Goal: Transaction & Acquisition: Purchase product/service

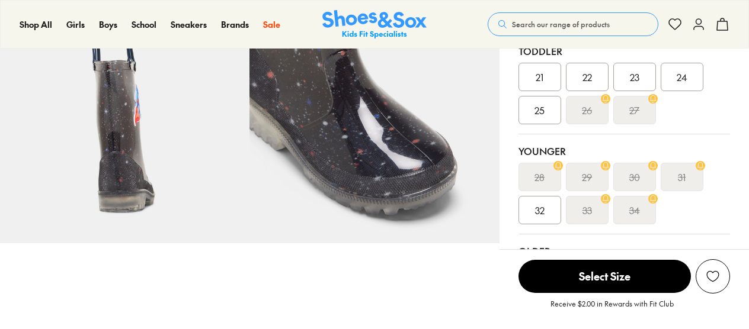
scroll to position [355, 0]
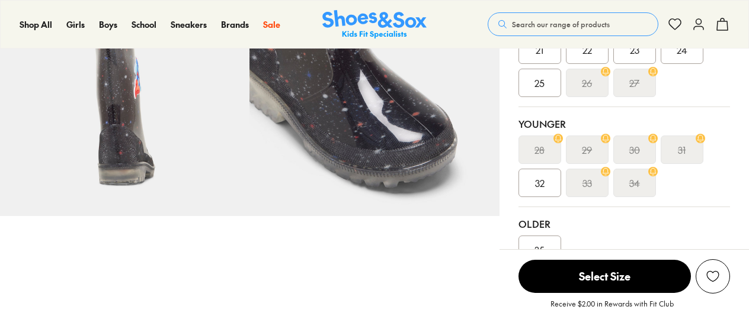
select select "*"
click at [548, 178] on div "32" at bounding box center [539, 183] width 43 height 28
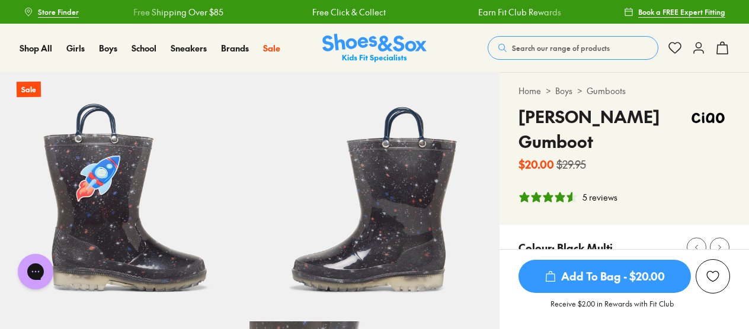
click at [539, 54] on button "Search our range of products" at bounding box center [573, 48] width 171 height 24
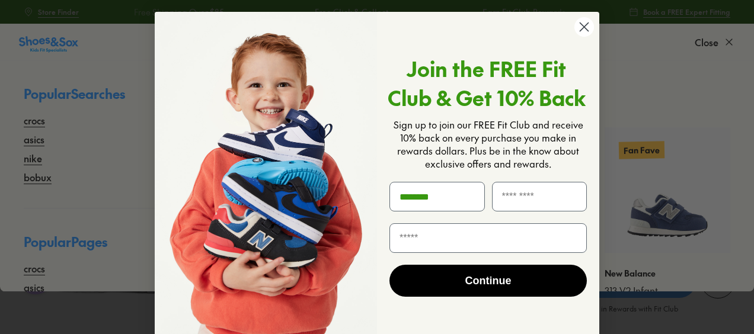
type input "********"
click input "******" at bounding box center [0, 0] width 0 height 0
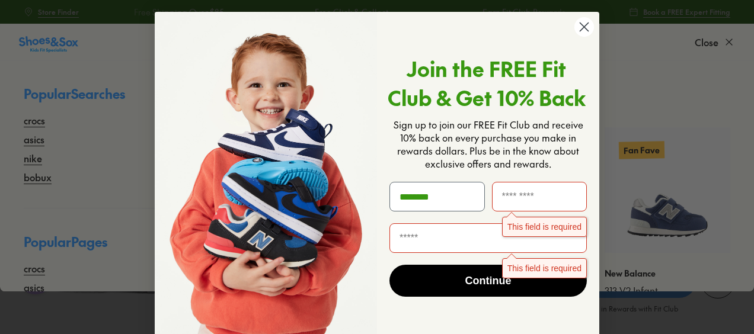
click at [565, 25] on div "Join the FREE Fit Club & Get 10% Back Sign up to join our FREE Fit Club and rec…" at bounding box center [483, 179] width 213 height 310
click at [574, 24] on circle "Close dialog" at bounding box center [584, 27] width 20 height 20
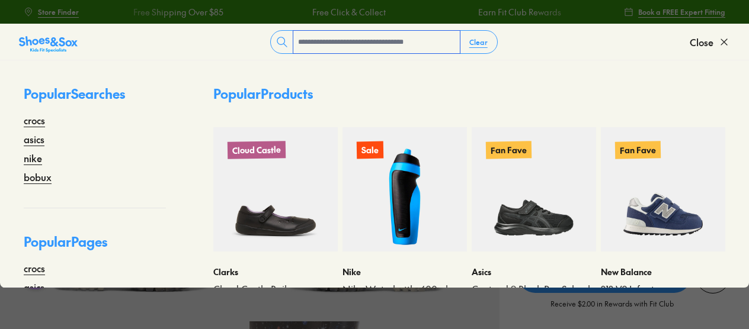
click at [336, 49] on input "text" at bounding box center [376, 42] width 166 height 23
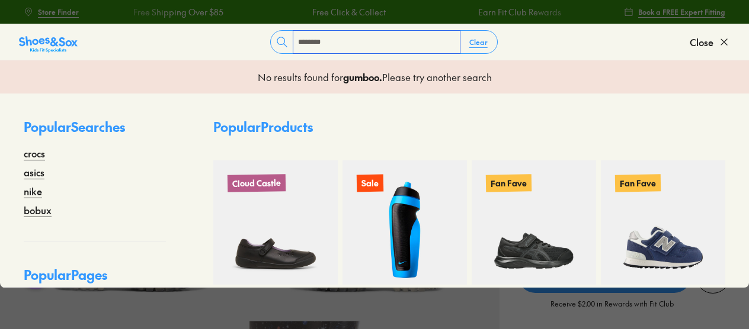
type input "********"
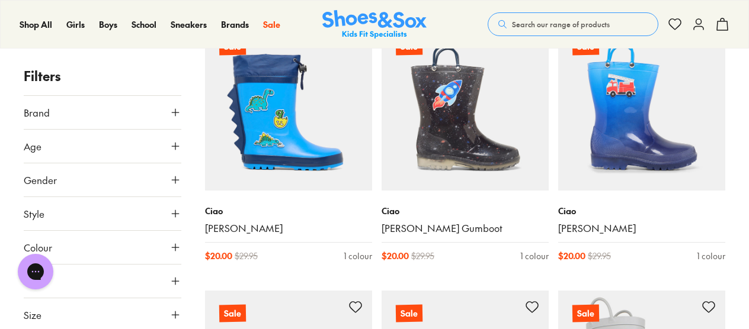
scroll to position [237, 0]
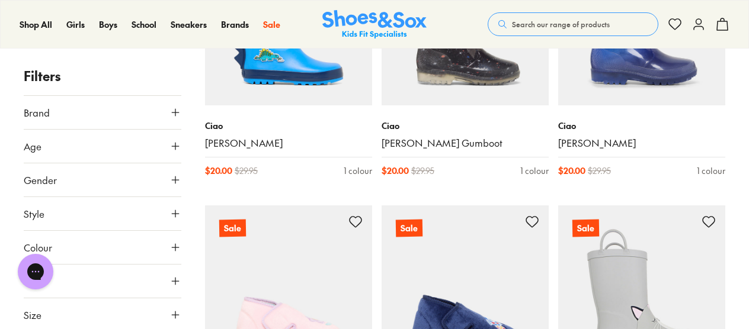
click at [166, 142] on button "Age" at bounding box center [103, 146] width 158 height 33
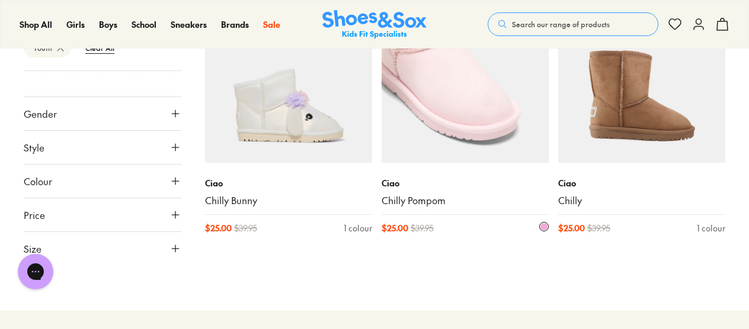
scroll to position [92, 0]
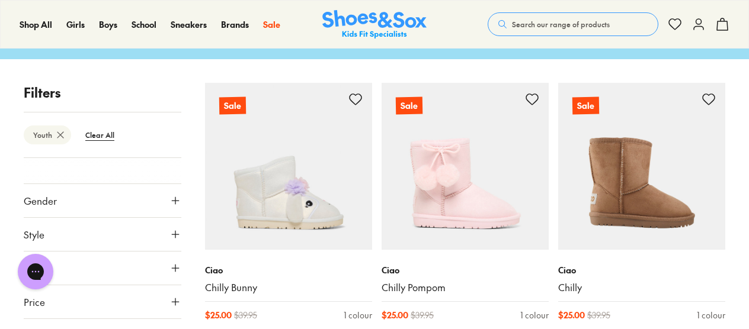
click at [60, 135] on icon at bounding box center [60, 135] width 12 height 12
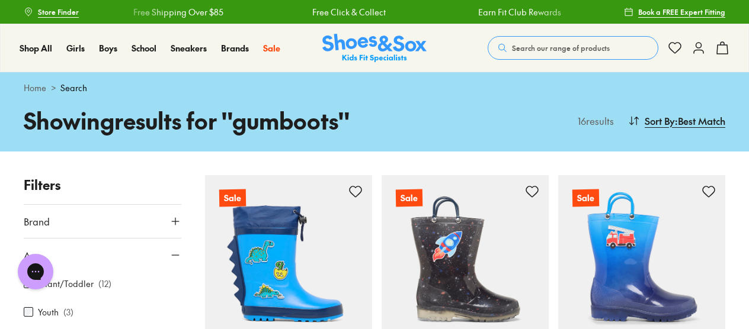
click at [158, 244] on button "Age" at bounding box center [103, 255] width 158 height 33
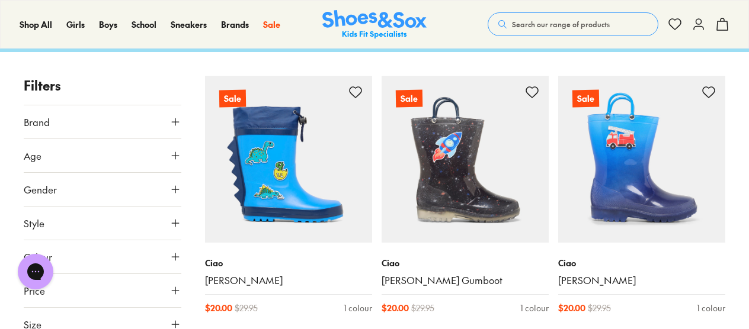
scroll to position [118, 0]
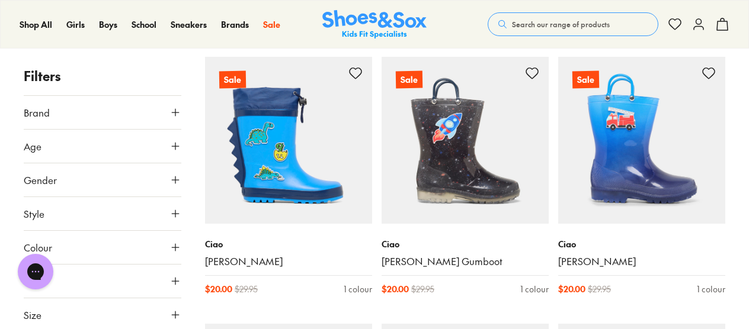
click at [172, 312] on icon at bounding box center [175, 315] width 12 height 12
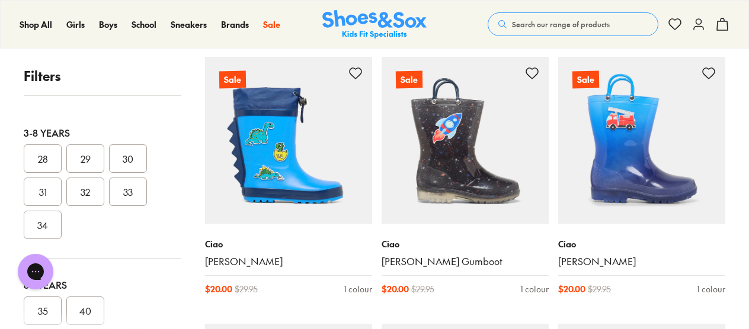
scroll to position [296, 0]
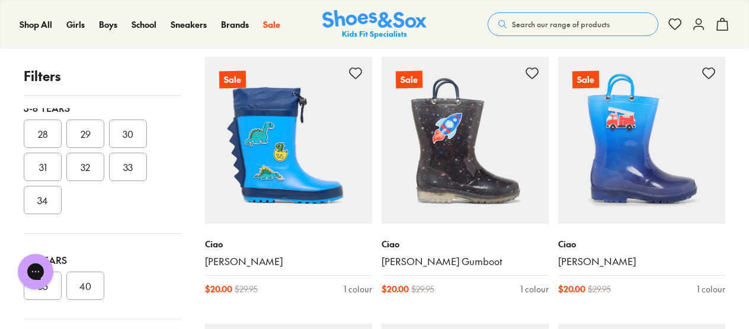
click at [84, 154] on button "32" at bounding box center [85, 167] width 38 height 28
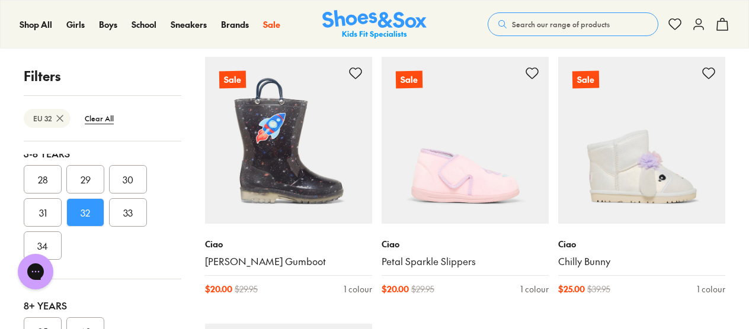
click at [37, 177] on button "28" at bounding box center [43, 179] width 38 height 28
click at [91, 177] on button "29" at bounding box center [85, 179] width 38 height 28
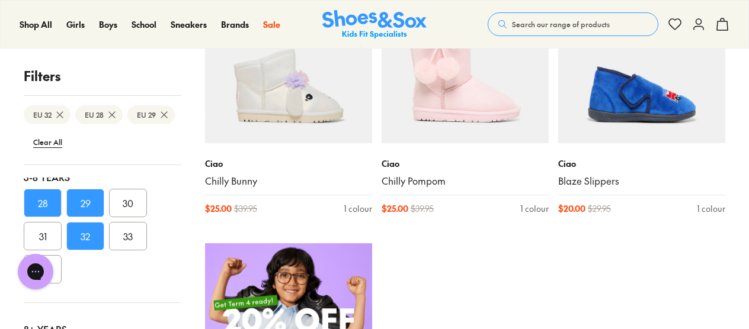
scroll to position [533, 0]
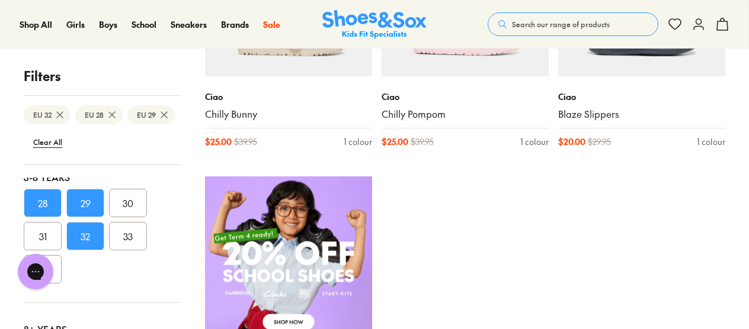
click at [129, 206] on button "30" at bounding box center [128, 203] width 38 height 28
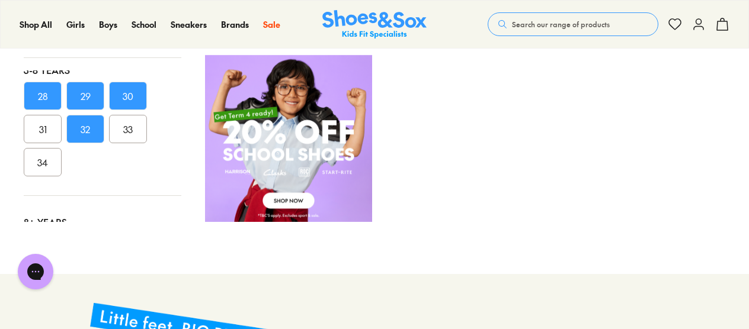
scroll to position [507, 0]
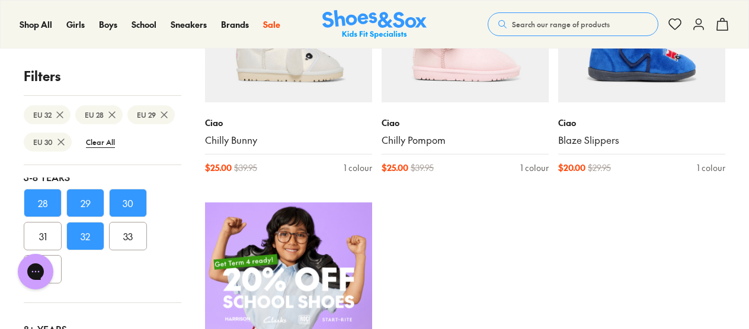
click at [33, 222] on button "31" at bounding box center [43, 236] width 38 height 28
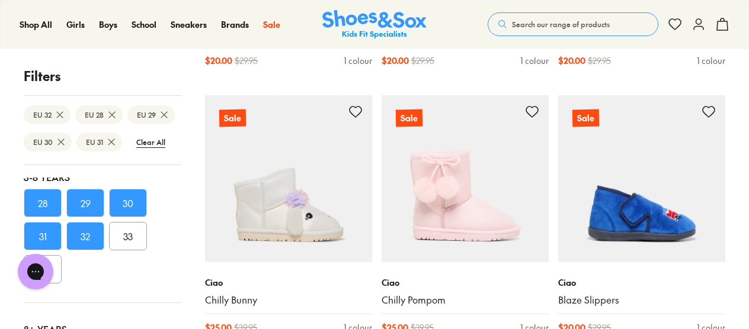
scroll to position [355, 0]
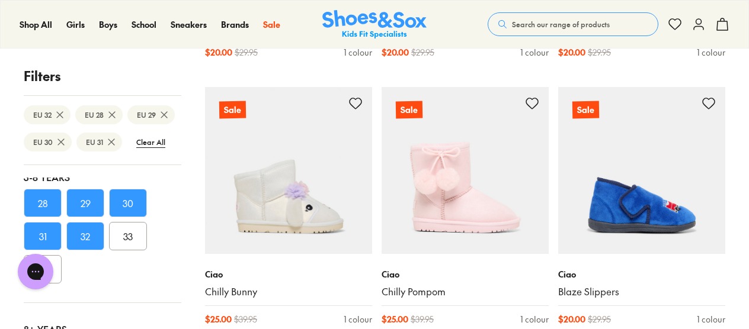
click at [133, 236] on button "33" at bounding box center [128, 236] width 38 height 28
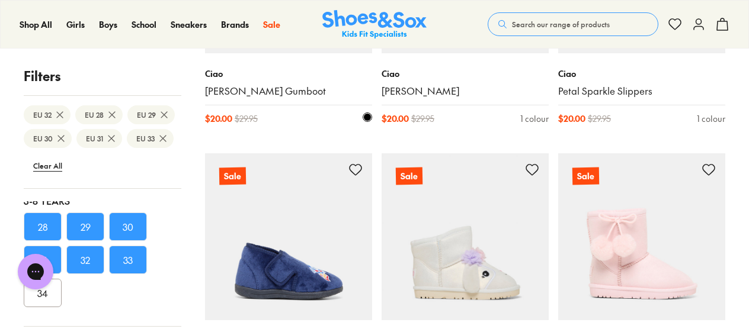
scroll to position [296, 0]
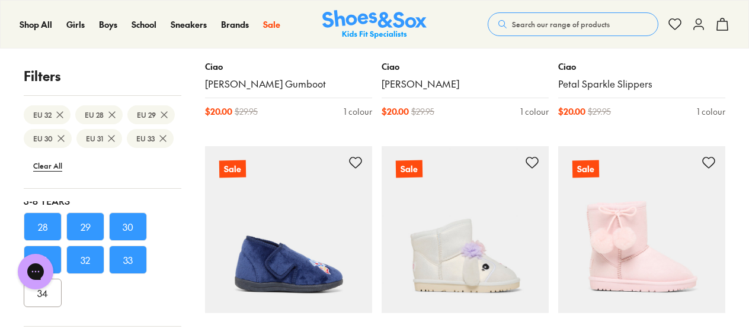
click at [66, 117] on btn "EU 32" at bounding box center [47, 114] width 47 height 19
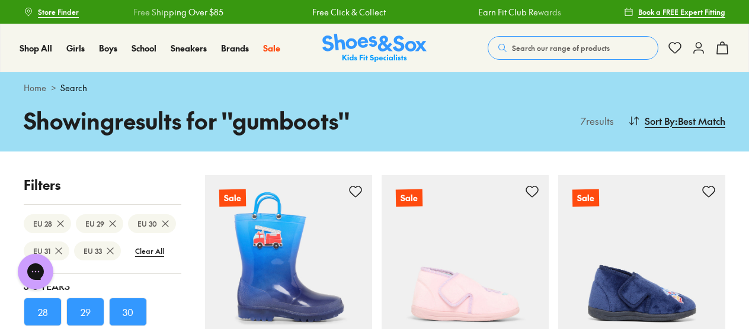
click at [108, 223] on icon at bounding box center [113, 224] width 12 height 12
click at [159, 224] on icon at bounding box center [164, 224] width 12 height 12
click at [114, 223] on icon at bounding box center [113, 224] width 12 height 12
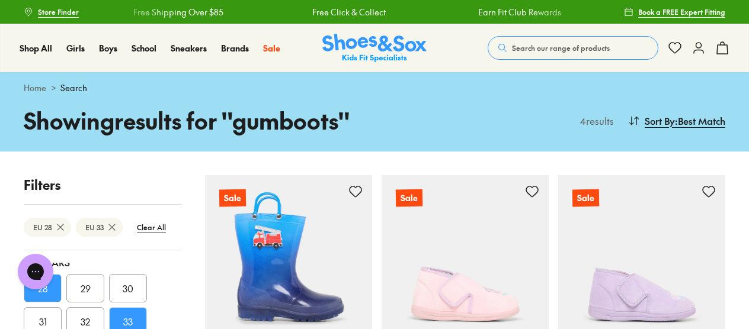
click at [62, 226] on icon at bounding box center [60, 228] width 12 height 12
click at [60, 226] on use at bounding box center [60, 228] width 6 height 6
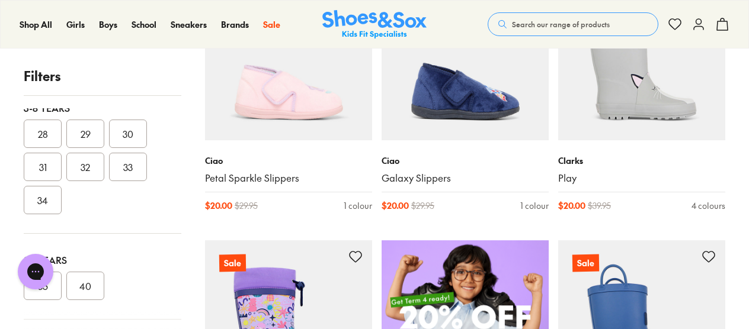
scroll to position [474, 0]
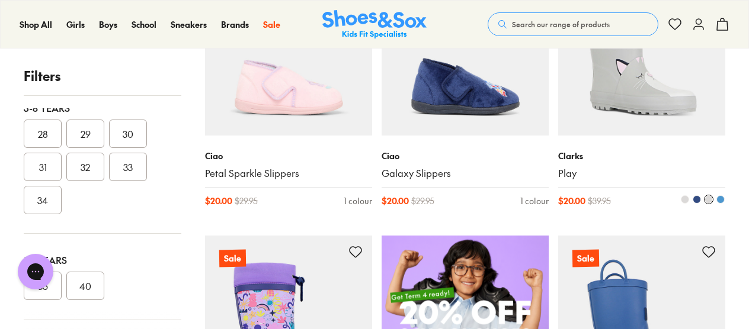
click at [631, 101] on img at bounding box center [641, 52] width 167 height 167
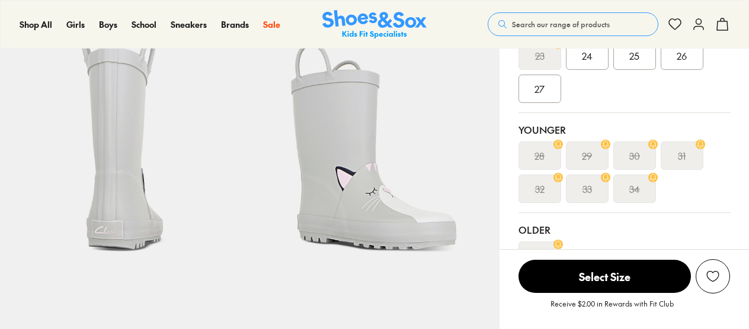
scroll to position [296, 0]
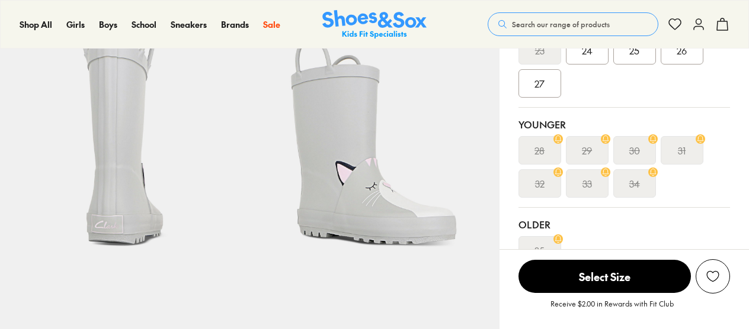
select select "*"
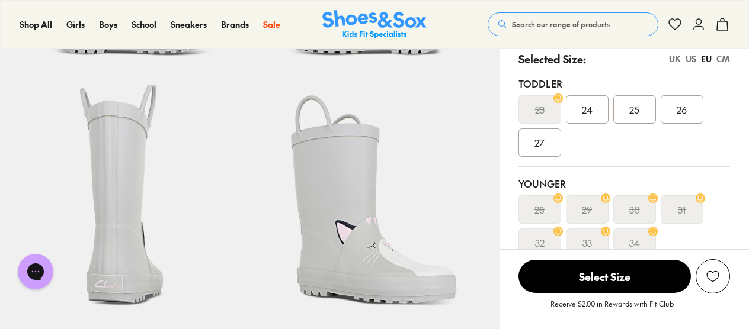
click at [537, 133] on div "27" at bounding box center [539, 143] width 43 height 28
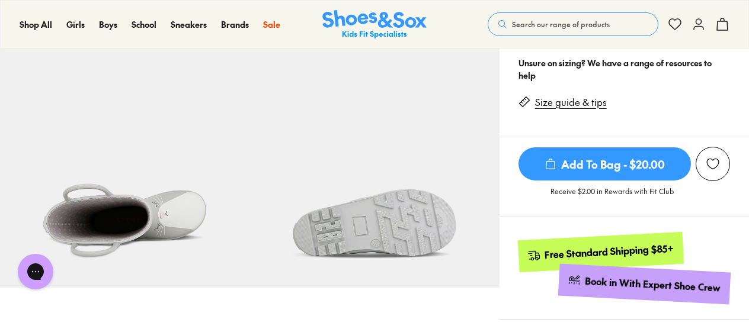
click at [584, 102] on link "Size guide & tips" at bounding box center [571, 102] width 72 height 13
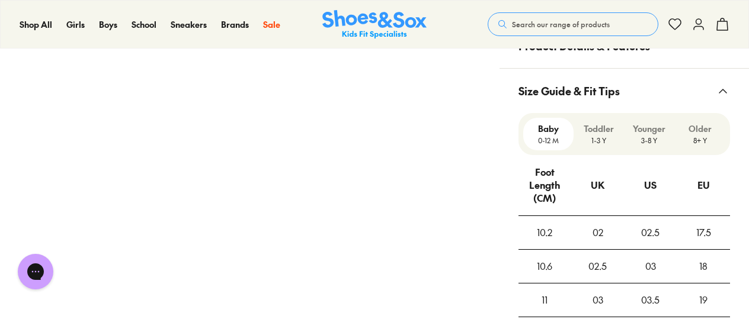
scroll to position [956, 0]
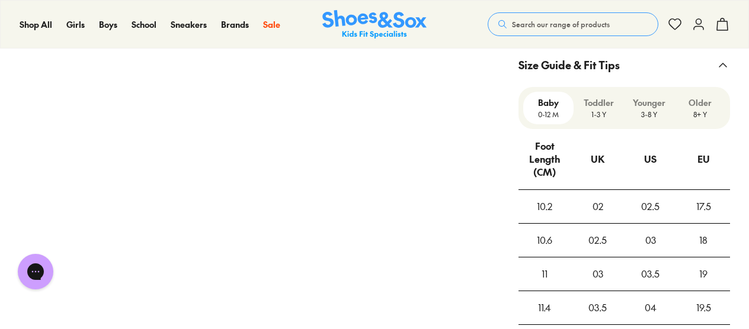
click at [603, 113] on p "1-3 Y" at bounding box center [598, 114] width 41 height 11
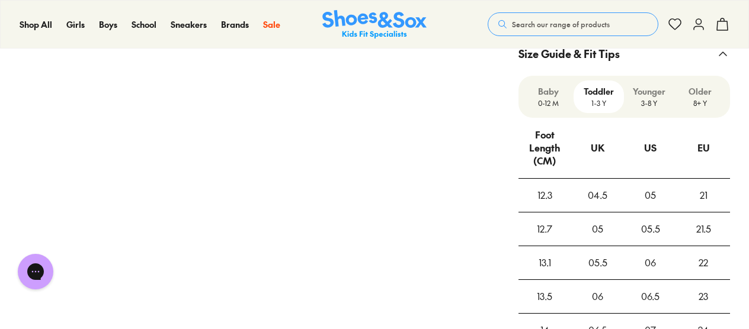
scroll to position [896, 0]
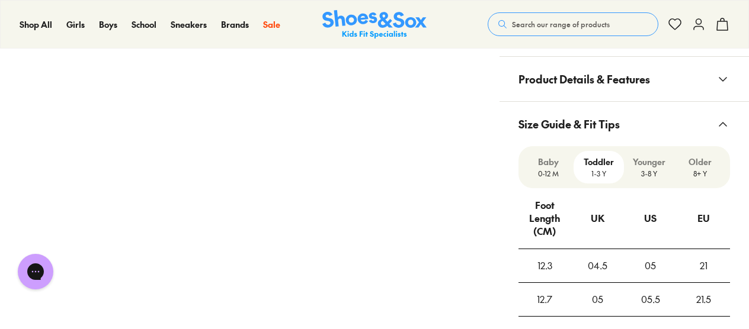
click at [652, 169] on p "3-8 Y" at bounding box center [649, 173] width 41 height 11
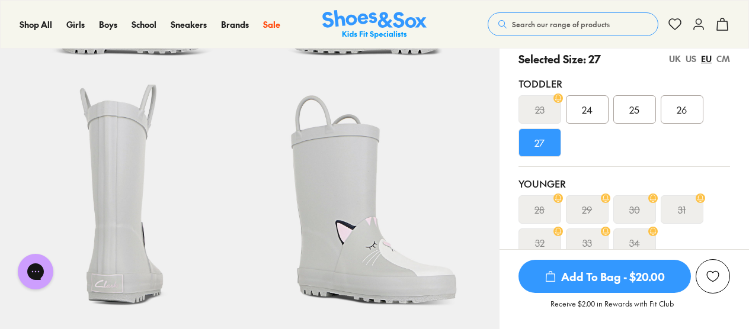
scroll to position [0, 0]
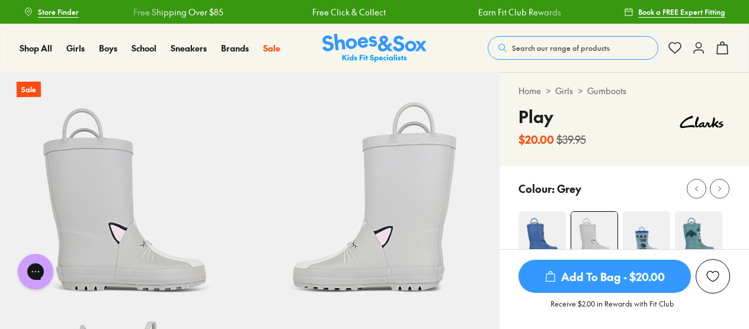
click at [540, 220] on img at bounding box center [541, 234] width 47 height 47
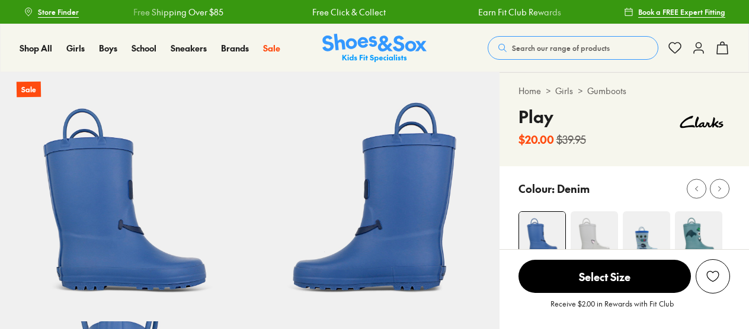
select select "*"
